Goal: Information Seeking & Learning: Learn about a topic

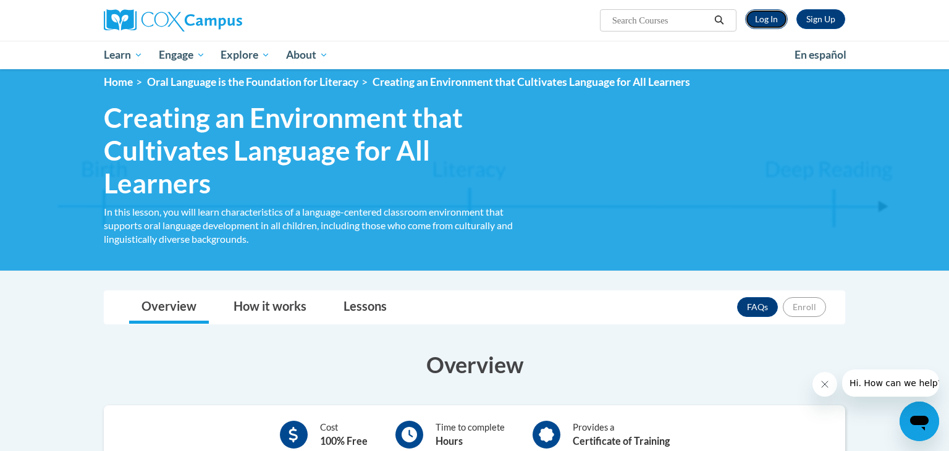
click at [768, 13] on link "Log In" at bounding box center [766, 19] width 43 height 20
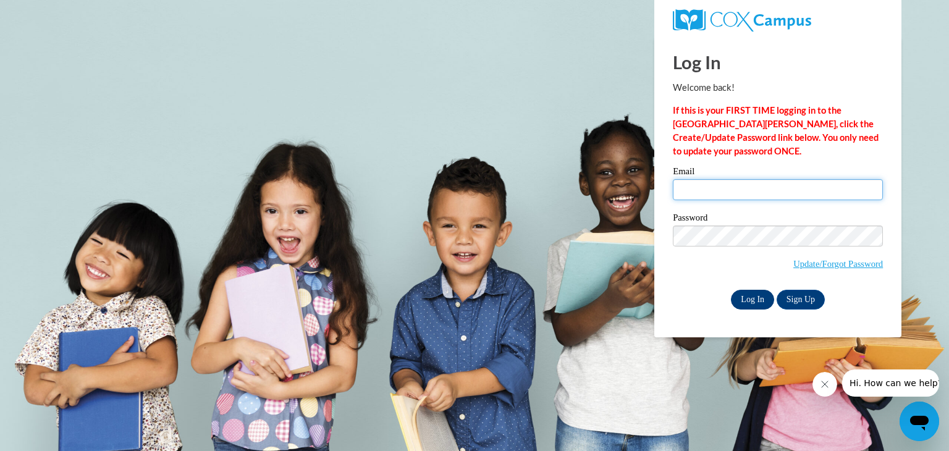
type input "arkingsford2018@gmail.com"
click at [747, 302] on input "Log In" at bounding box center [752, 300] width 43 height 20
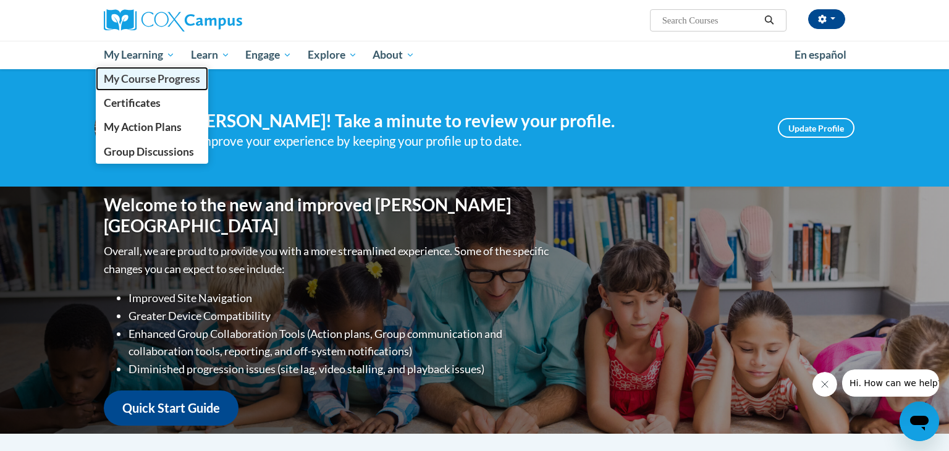
click at [144, 80] on span "My Course Progress" at bounding box center [152, 78] width 96 height 13
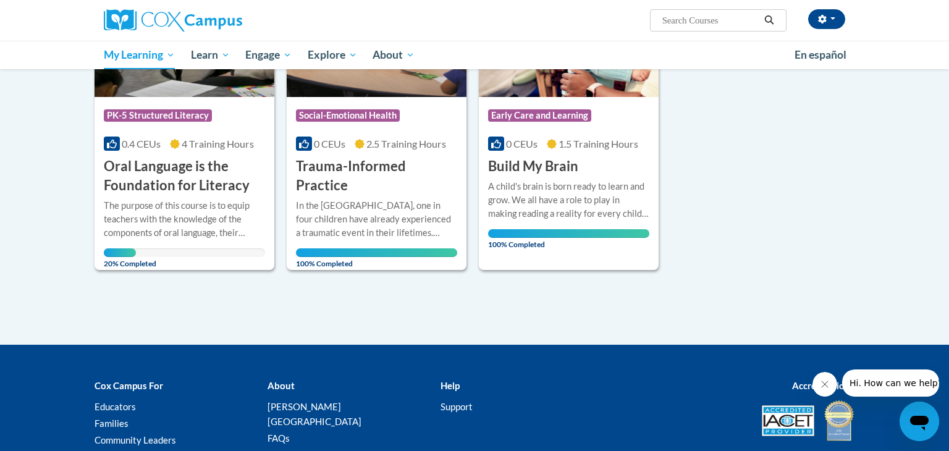
scroll to position [250, 0]
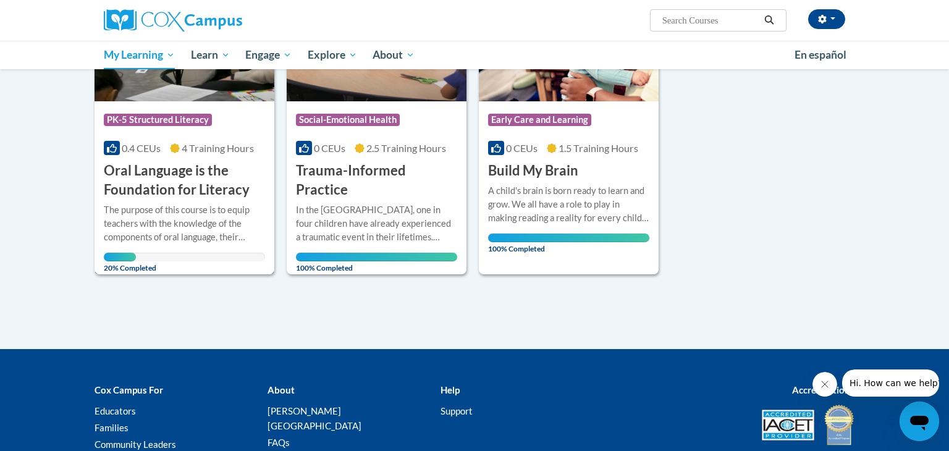
click at [221, 255] on div "20% Completed" at bounding box center [184, 257] width 161 height 9
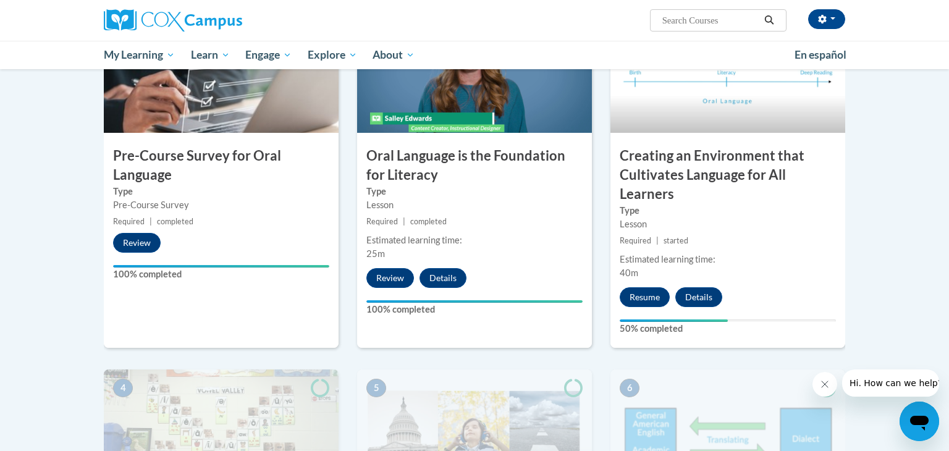
scroll to position [313, 0]
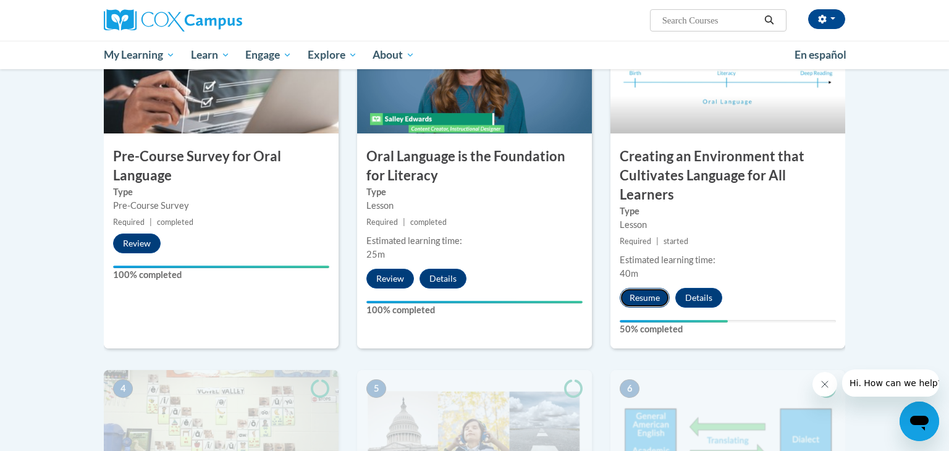
click at [644, 297] on button "Resume" at bounding box center [645, 298] width 50 height 20
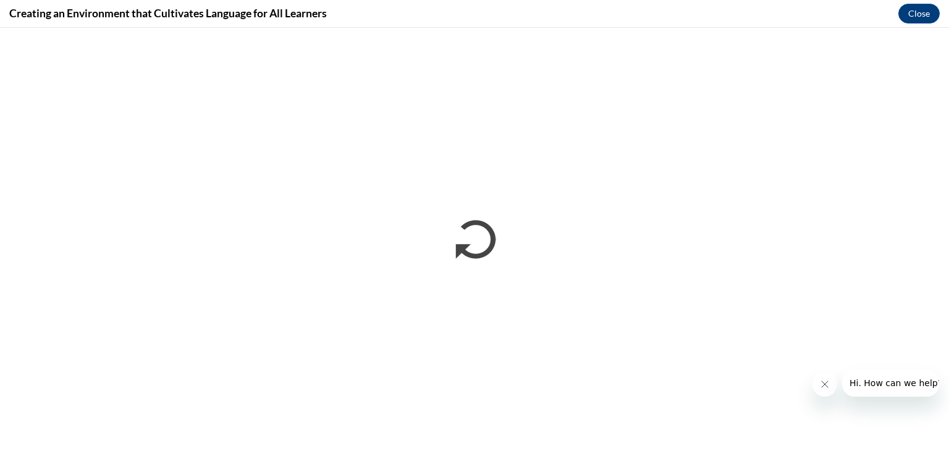
scroll to position [0, 0]
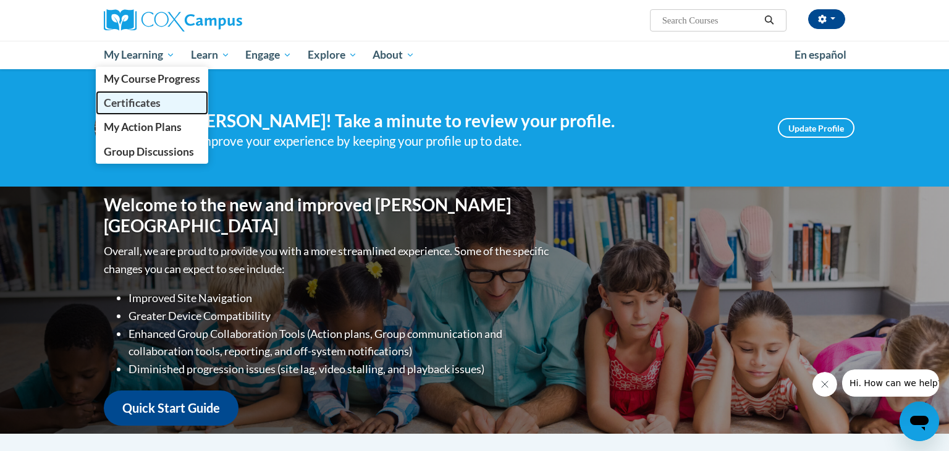
click at [128, 108] on span "Certificates" at bounding box center [132, 102] width 57 height 13
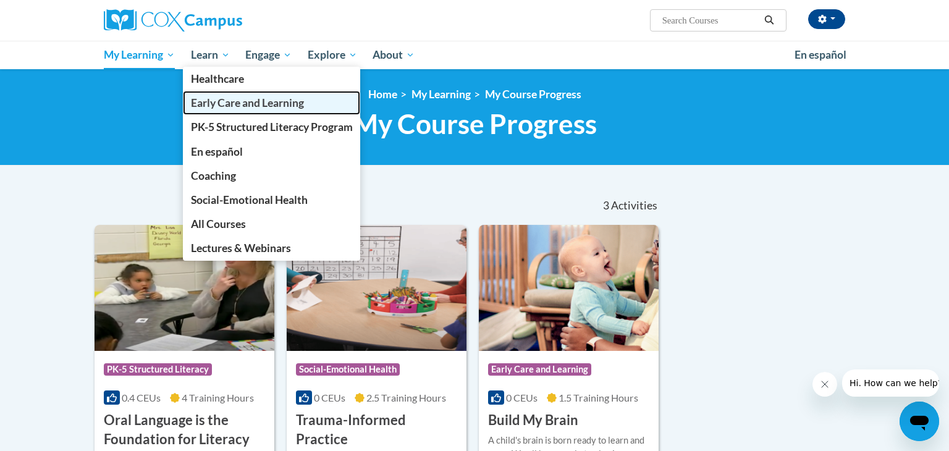
click at [208, 113] on link "Early Care and Learning" at bounding box center [272, 103] width 178 height 24
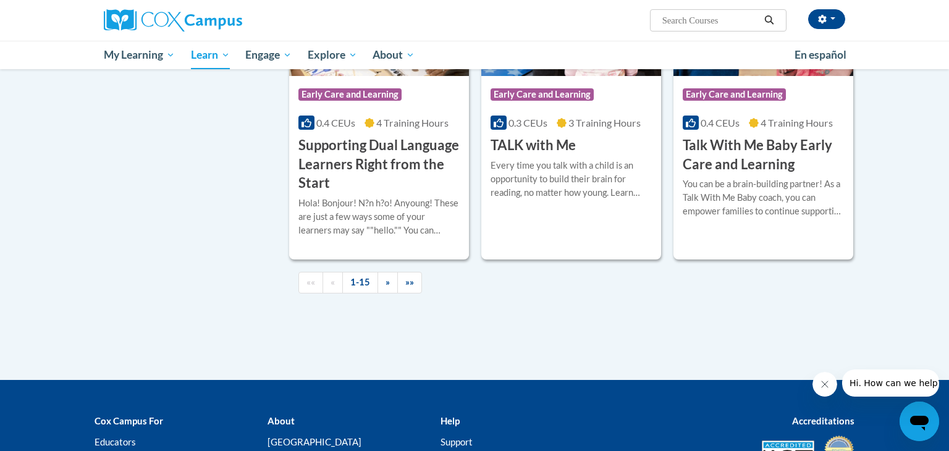
scroll to position [1780, 0]
click at [386, 287] on span "»" at bounding box center [388, 282] width 4 height 11
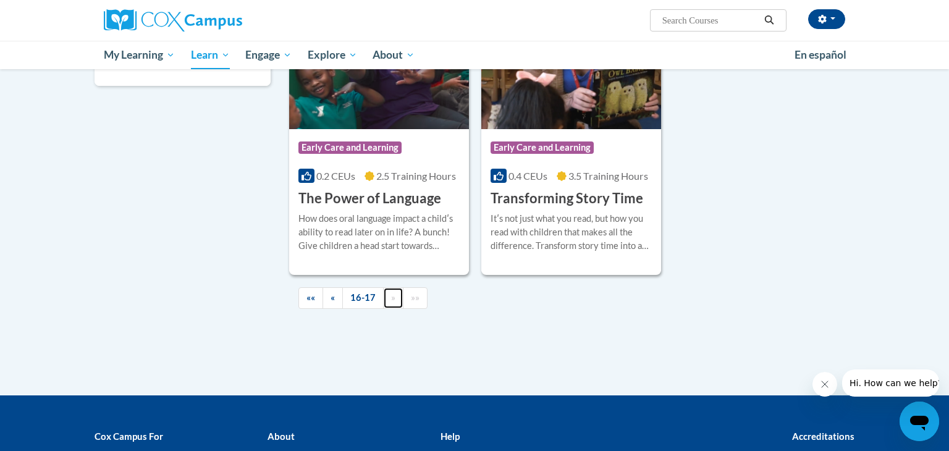
scroll to position [388, 0]
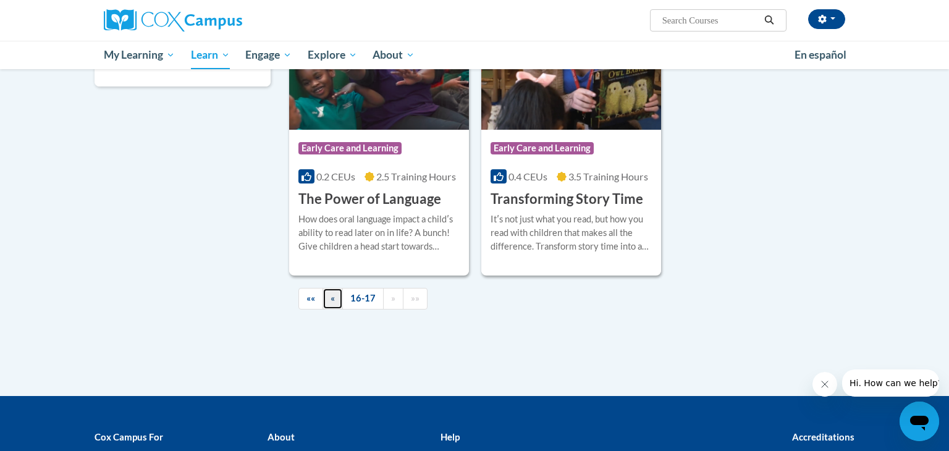
click at [335, 300] on link "«" at bounding box center [333, 299] width 20 height 22
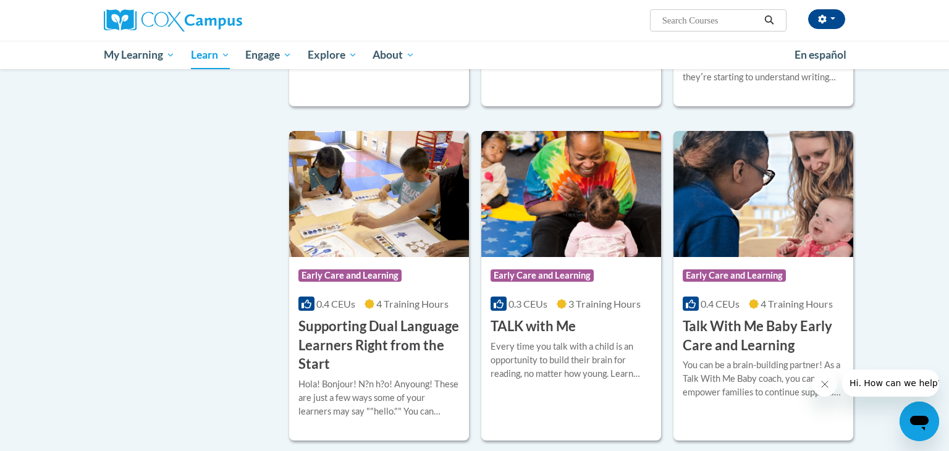
scroll to position [1931, 0]
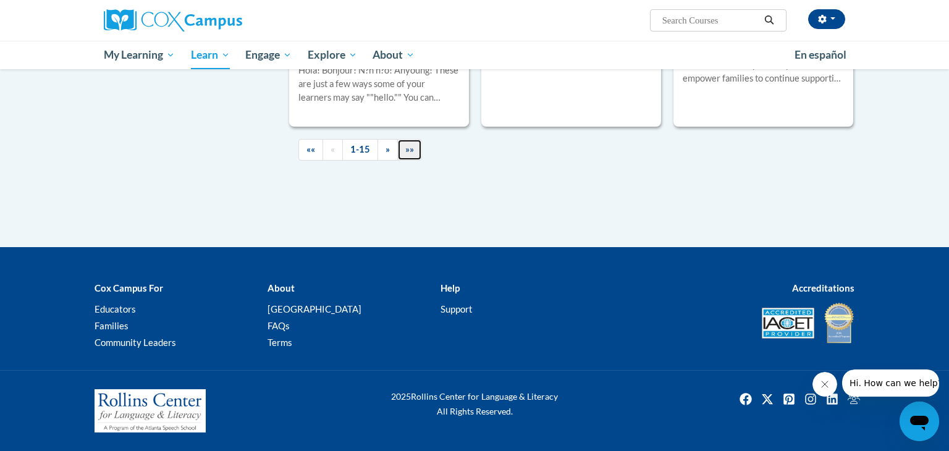
click at [414, 155] on link "»»" at bounding box center [409, 150] width 25 height 22
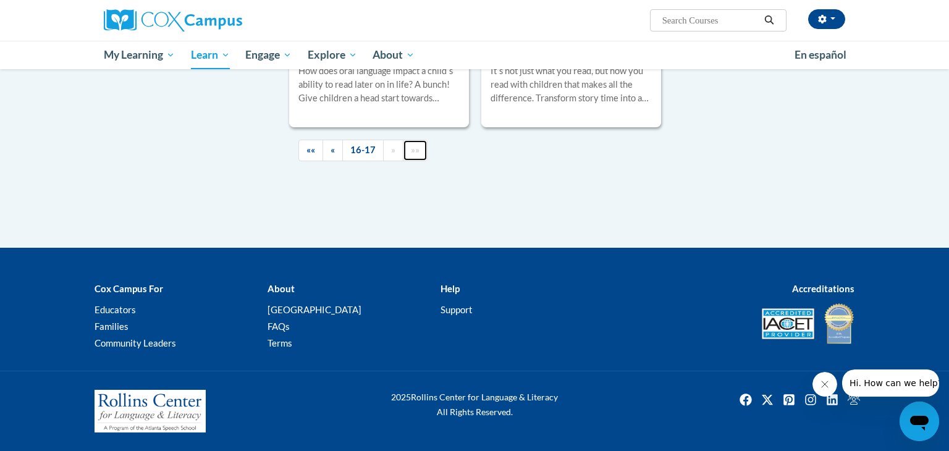
scroll to position [536, 0]
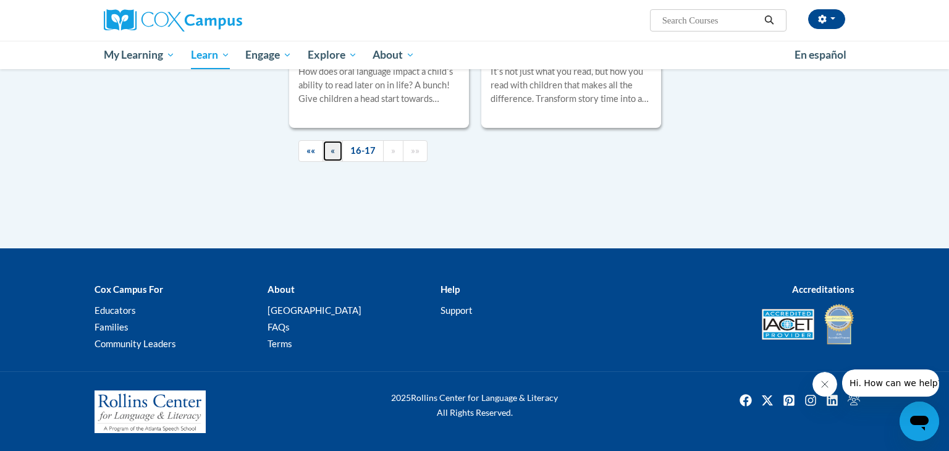
click at [332, 148] on span "«" at bounding box center [333, 150] width 4 height 11
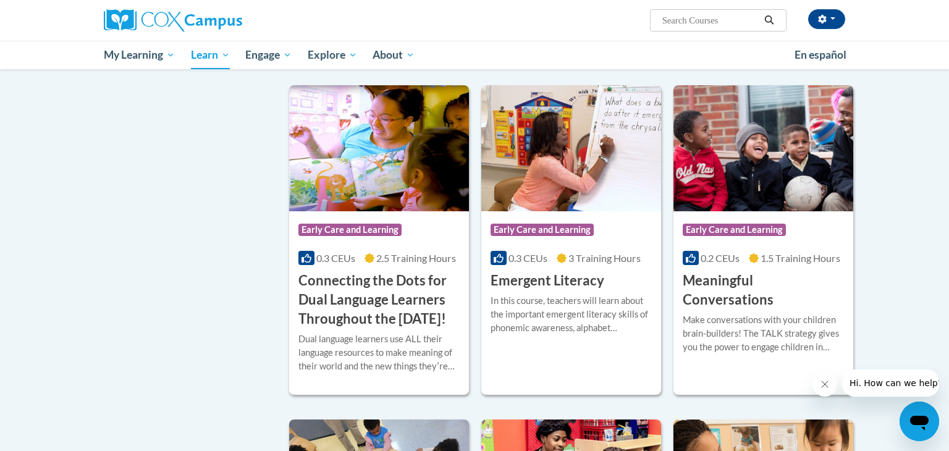
scroll to position [658, 0]
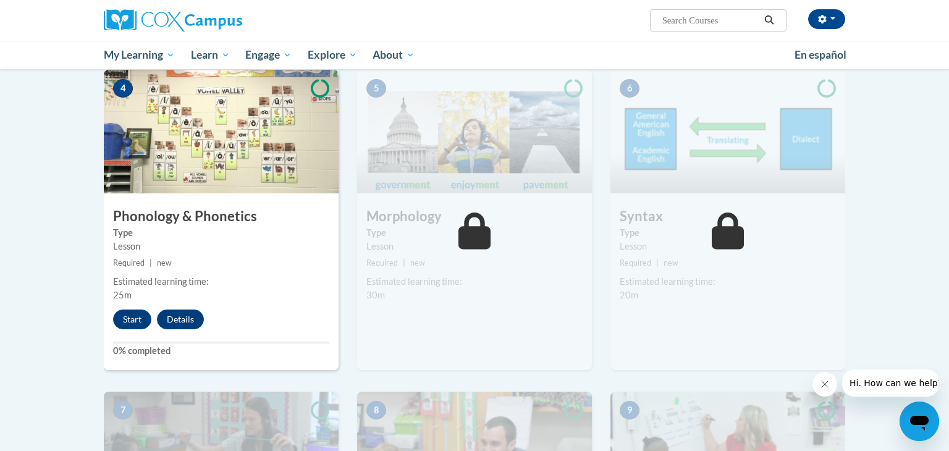
scroll to position [611, 0]
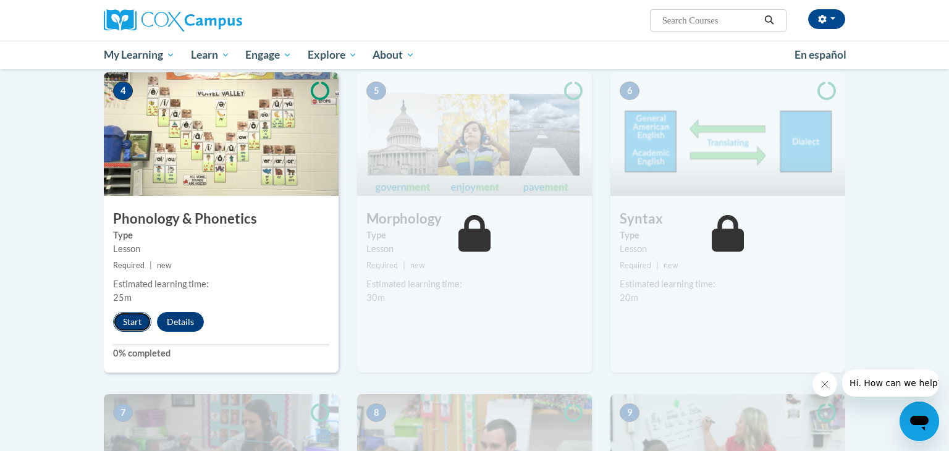
click at [131, 323] on button "Start" at bounding box center [132, 322] width 38 height 20
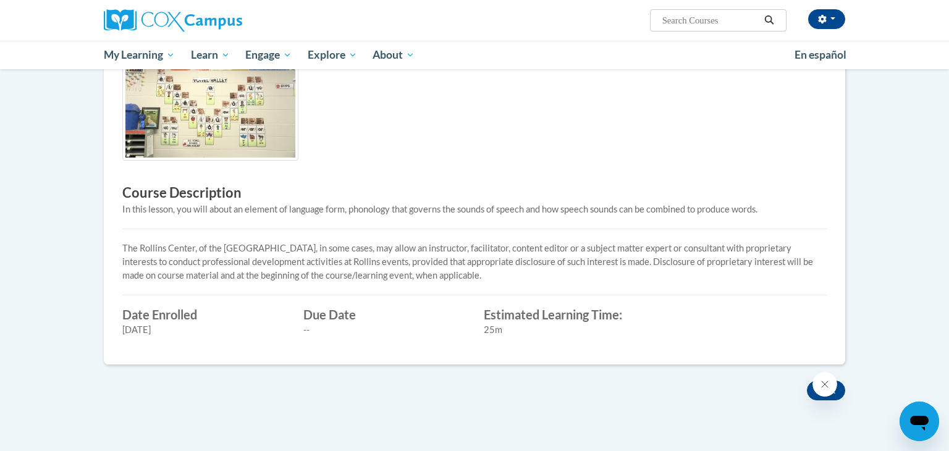
scroll to position [345, 0]
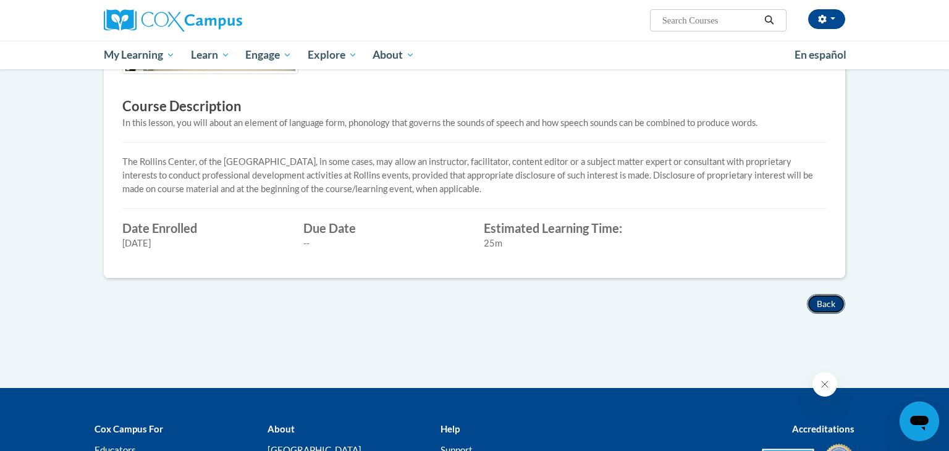
click at [815, 302] on button "Back" at bounding box center [826, 304] width 38 height 20
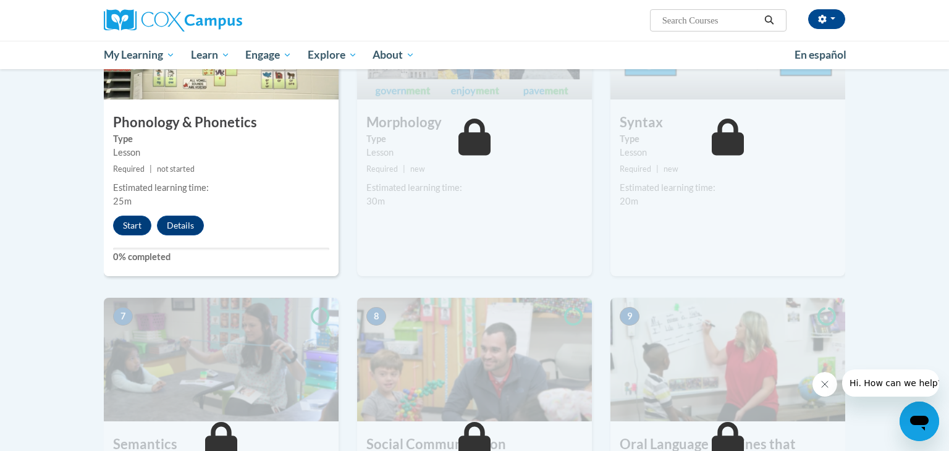
scroll to position [709, 0]
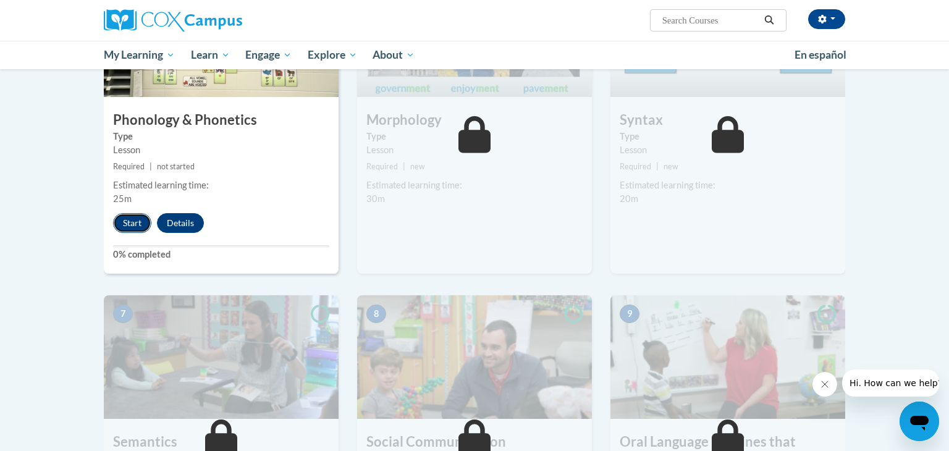
click at [125, 221] on button "Start" at bounding box center [132, 223] width 38 height 20
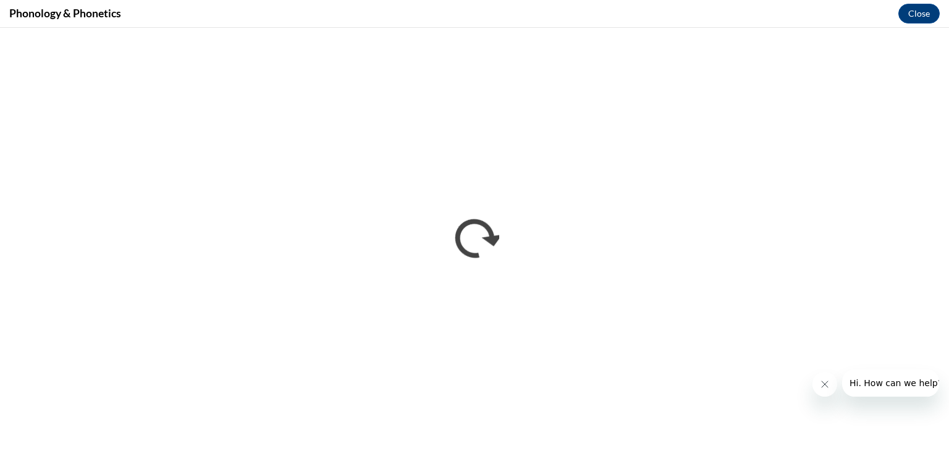
scroll to position [0, 0]
click at [821, 389] on button "Close message from company" at bounding box center [825, 384] width 25 height 25
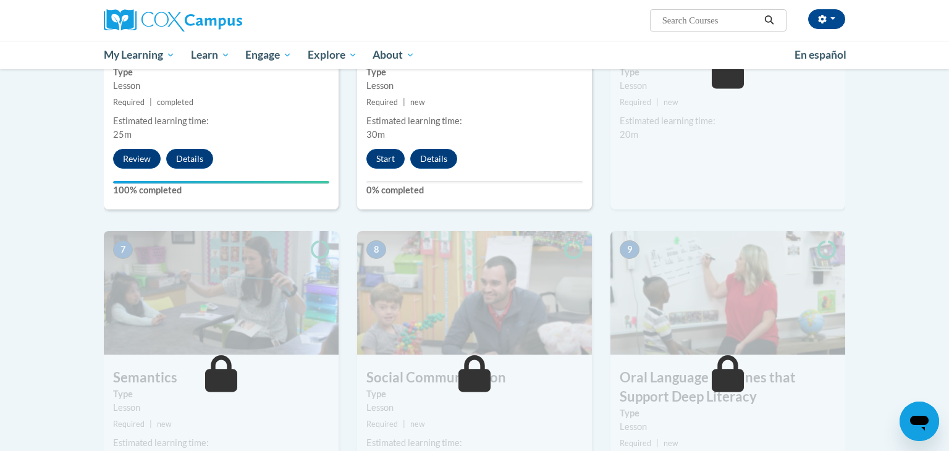
scroll to position [774, 0]
click at [380, 163] on button "Start" at bounding box center [385, 159] width 38 height 20
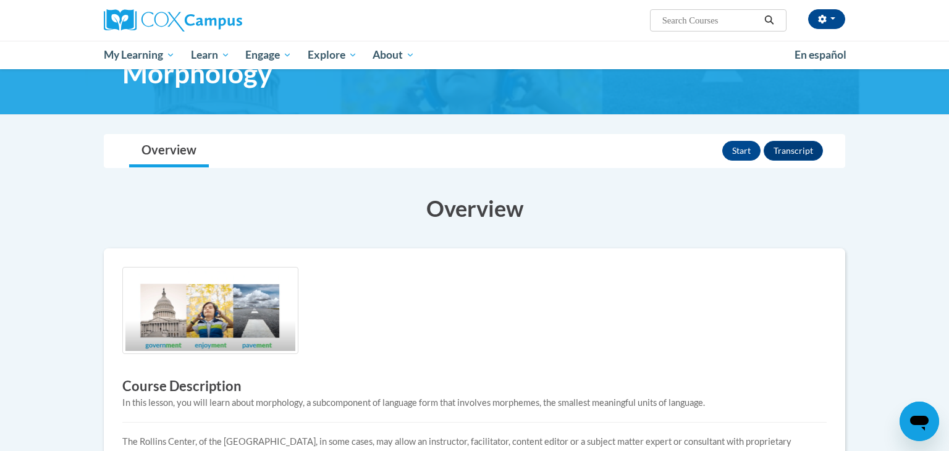
scroll to position [49, 0]
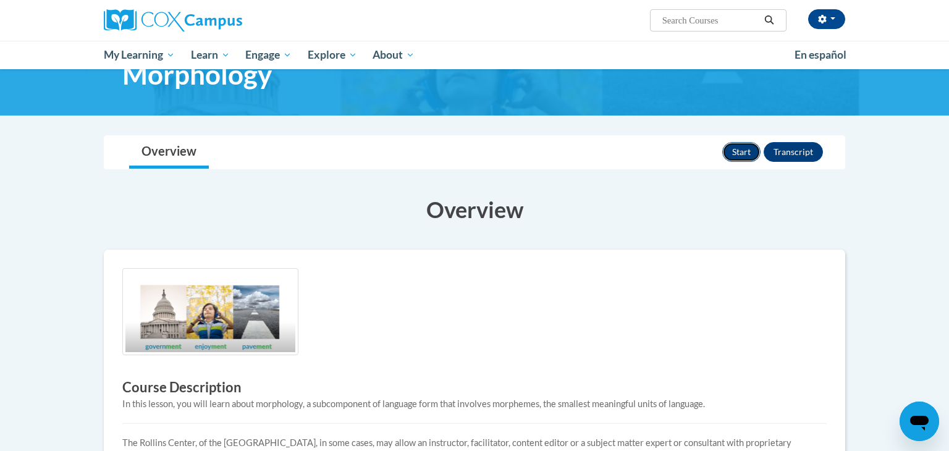
click at [747, 145] on button "Start" at bounding box center [741, 152] width 38 height 20
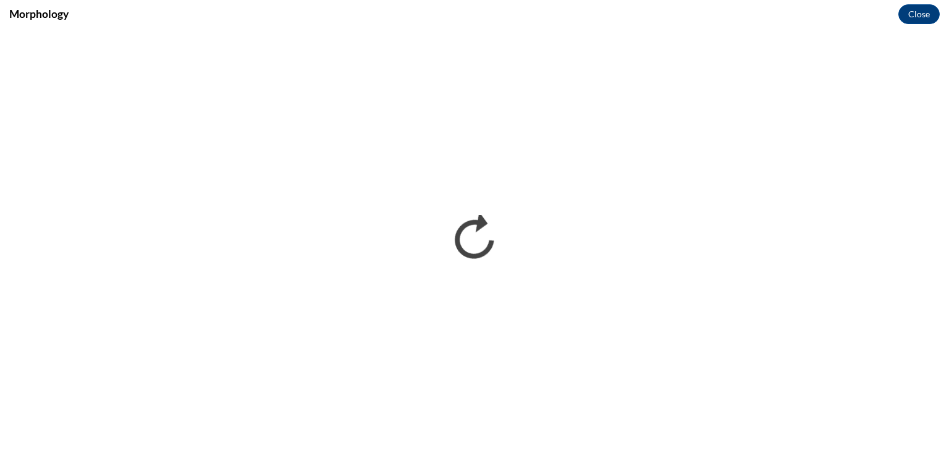
scroll to position [0, 0]
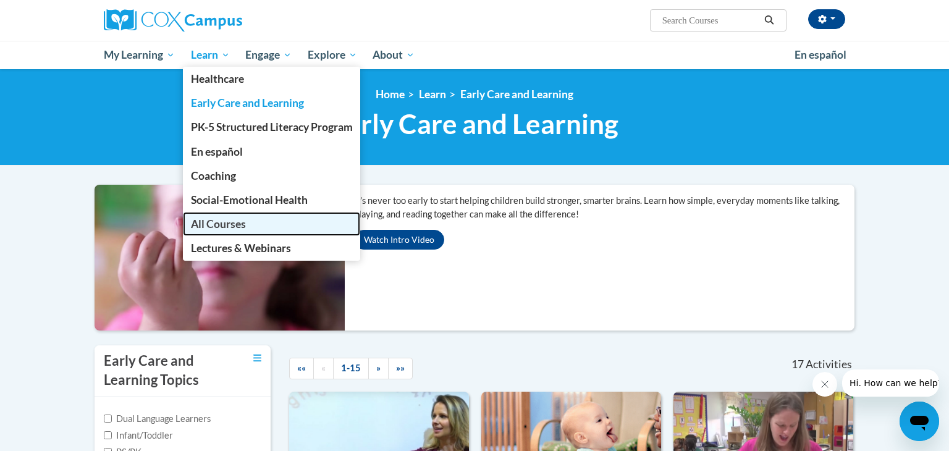
click at [214, 231] on span "All Courses" at bounding box center [218, 224] width 55 height 13
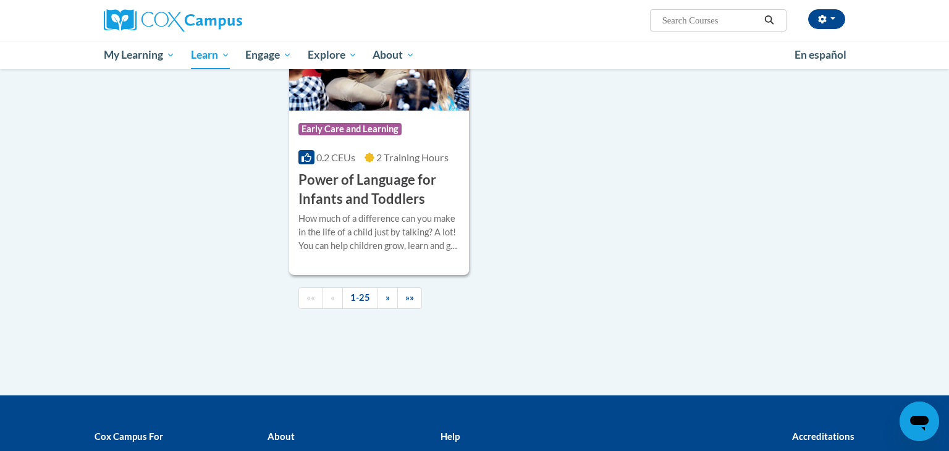
scroll to position [2888, 0]
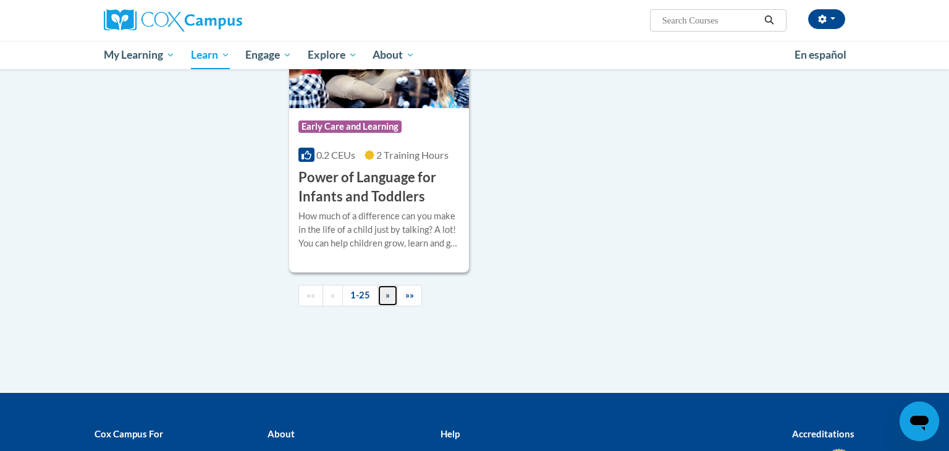
click at [386, 307] on link "»" at bounding box center [388, 296] width 20 height 22
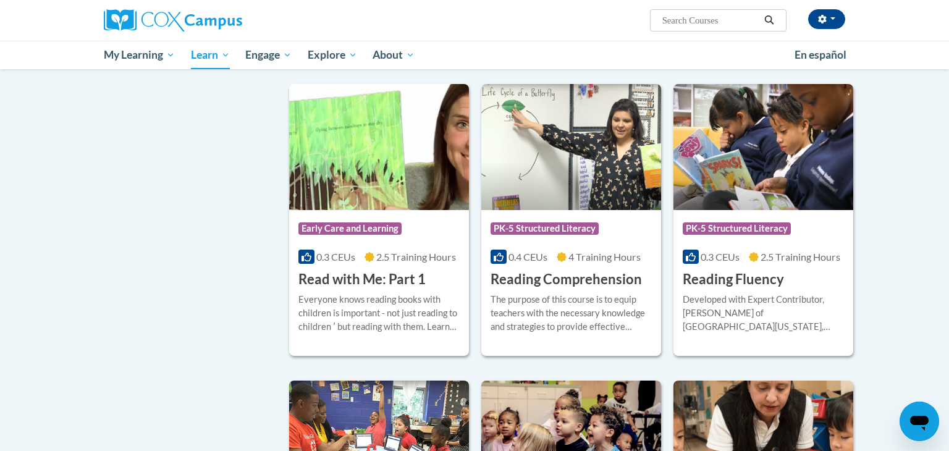
scroll to position [442, 0]
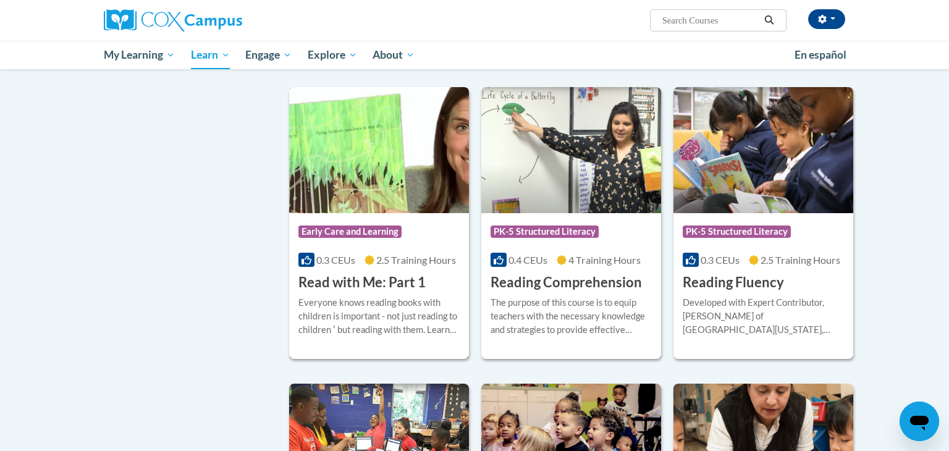
click at [386, 320] on div "Everyone knows reading books with children is important - not just reading to c…" at bounding box center [378, 316] width 161 height 41
